Goal: Find specific page/section: Find specific page/section

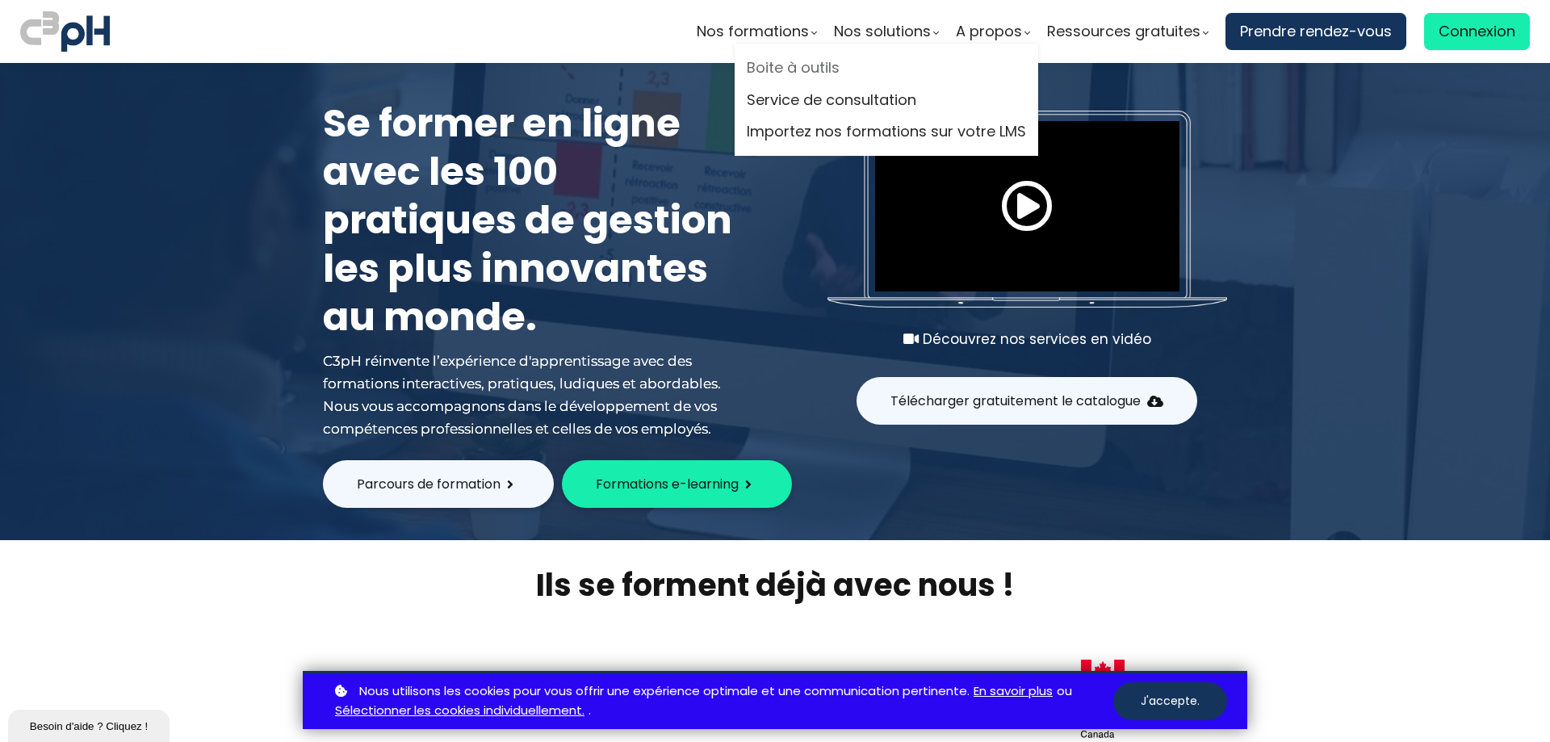
click at [417, 37] on link "Boite à outils" at bounding box center [886, 68] width 279 height 24
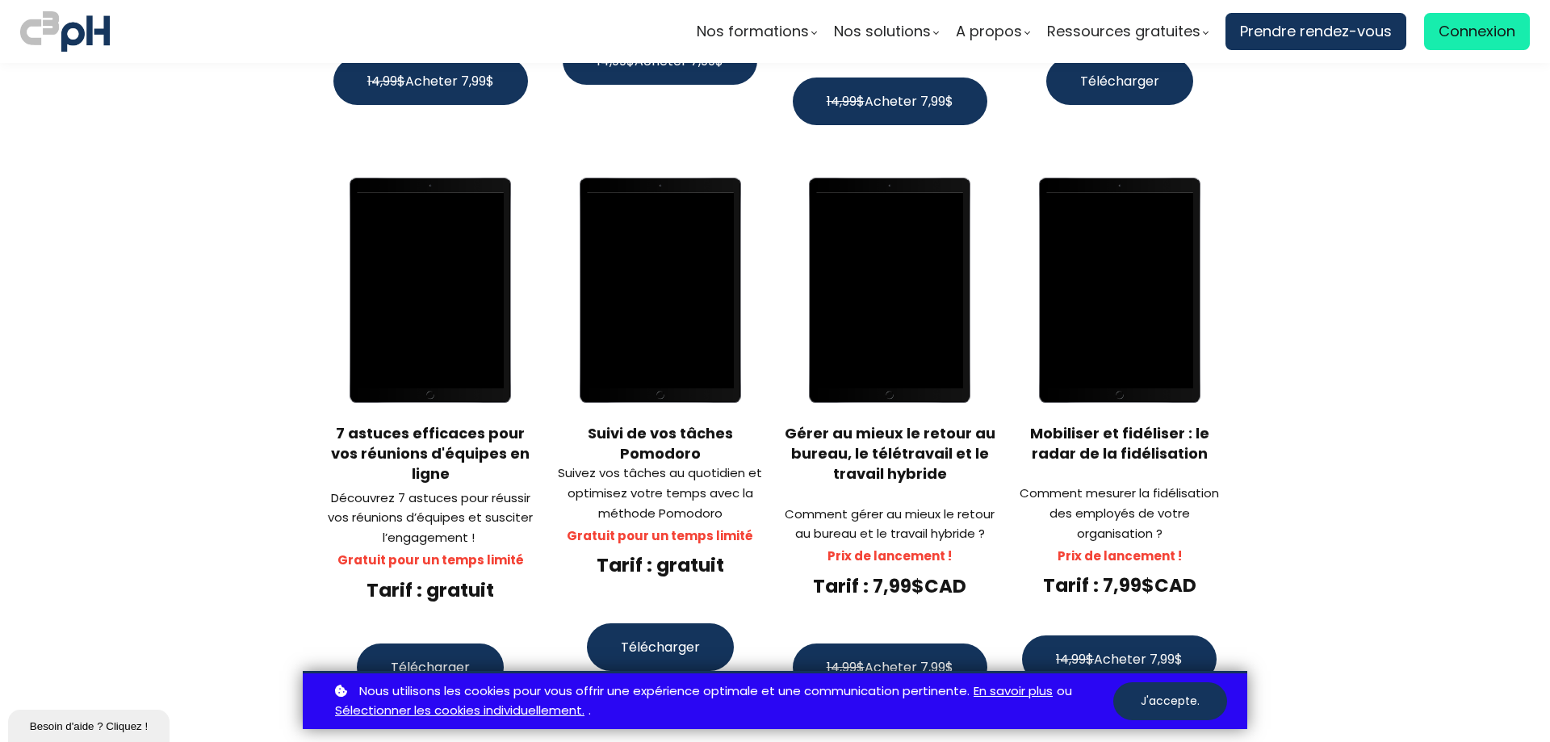
scroll to position [1533, 0]
